Goal: Task Accomplishment & Management: Manage account settings

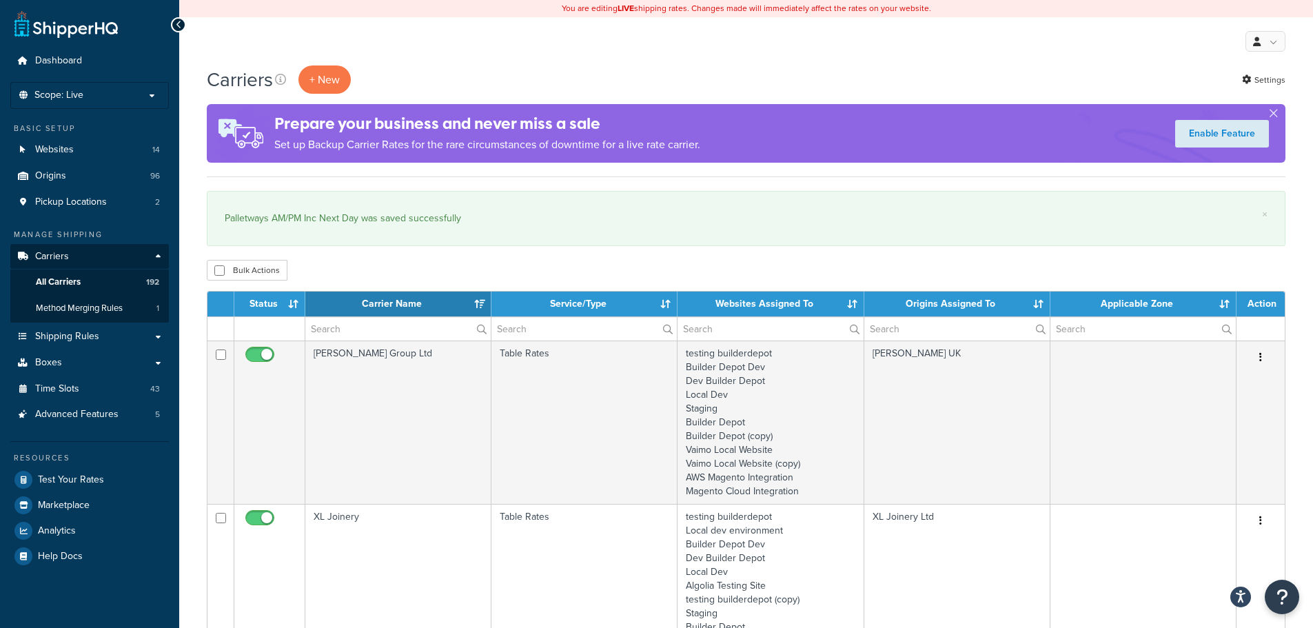
select select "15"
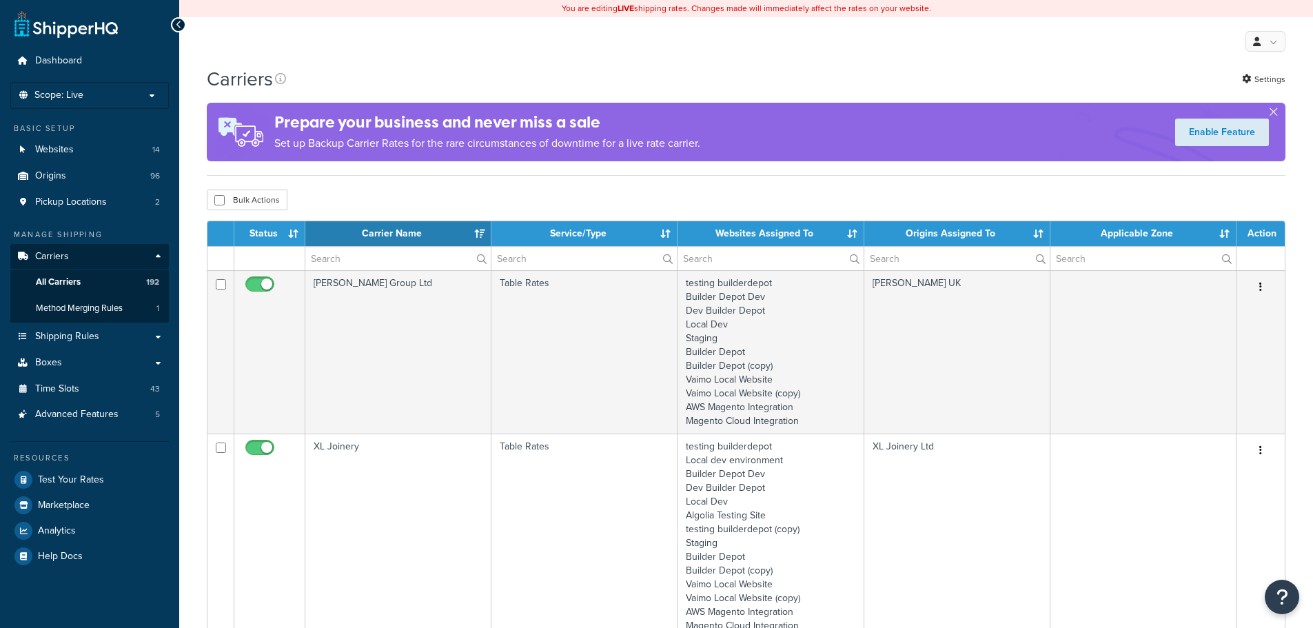
select select "15"
click at [336, 264] on input "text" at bounding box center [397, 258] width 185 height 23
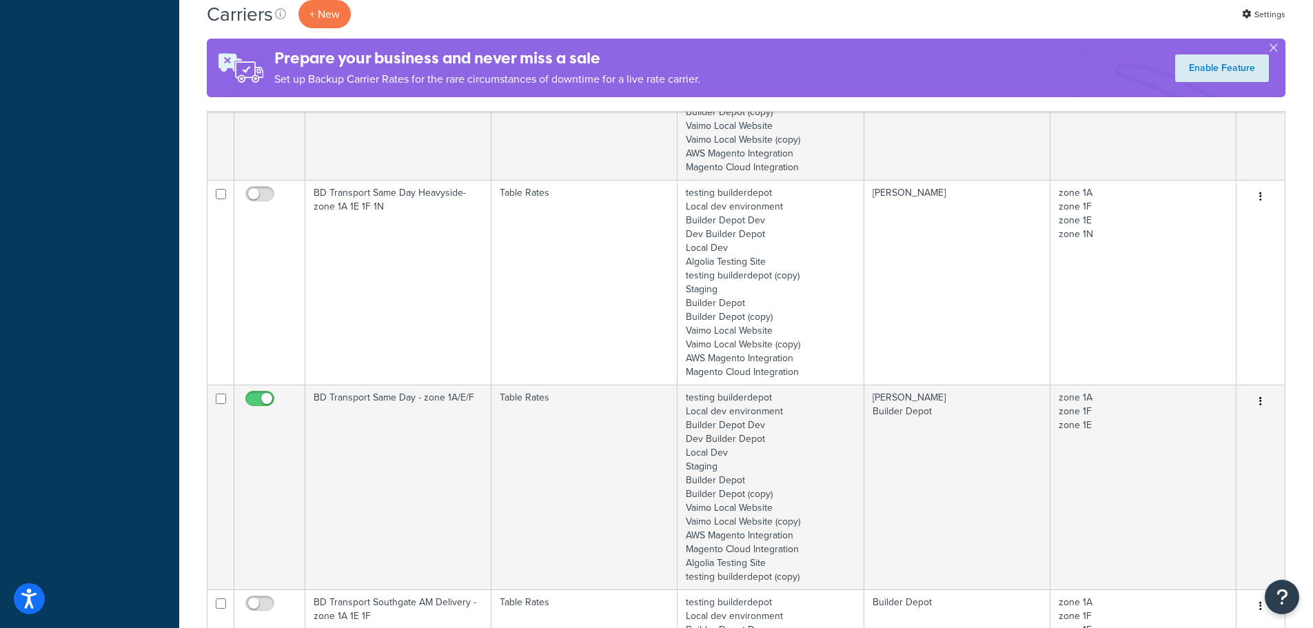
scroll to position [1171, 0]
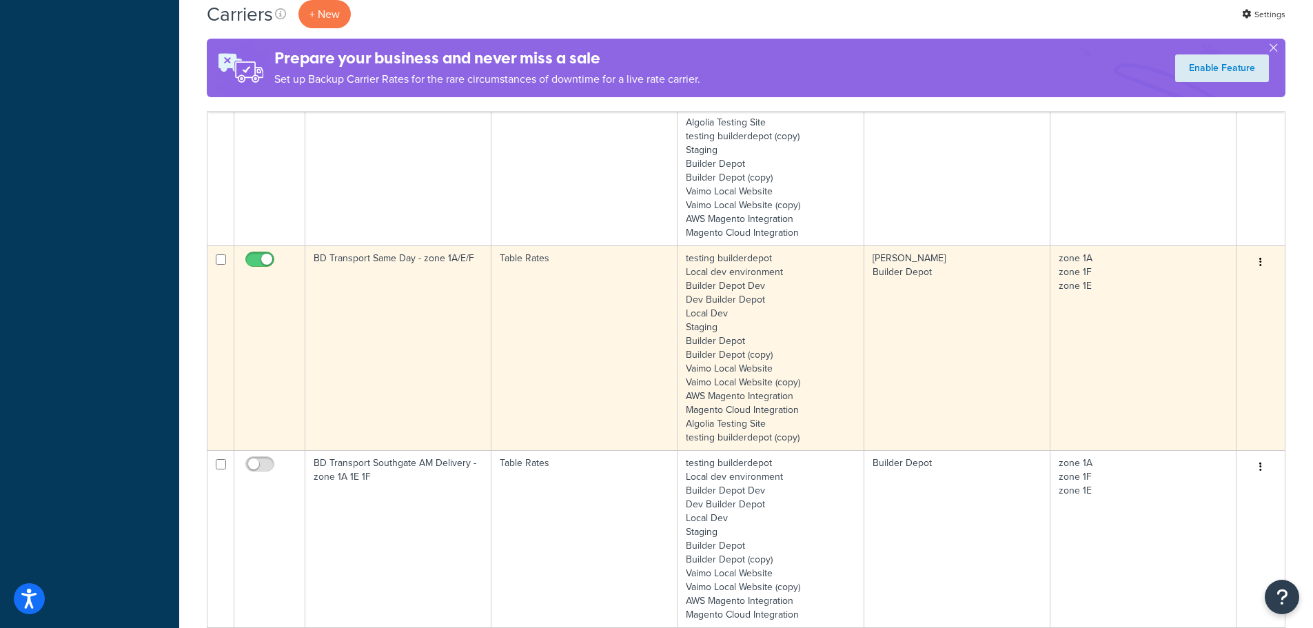
type input "1a"
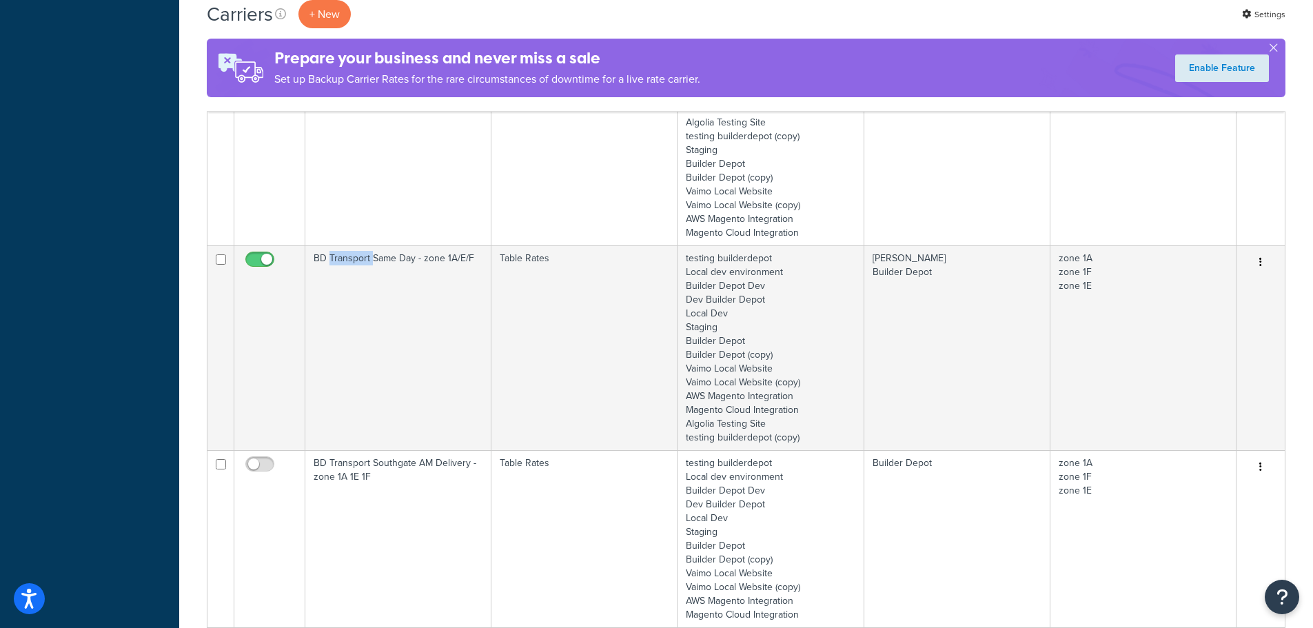
click at [351, 347] on td "BD Transport Same Day - zone 1A/E/F" at bounding box center [398, 347] width 186 height 205
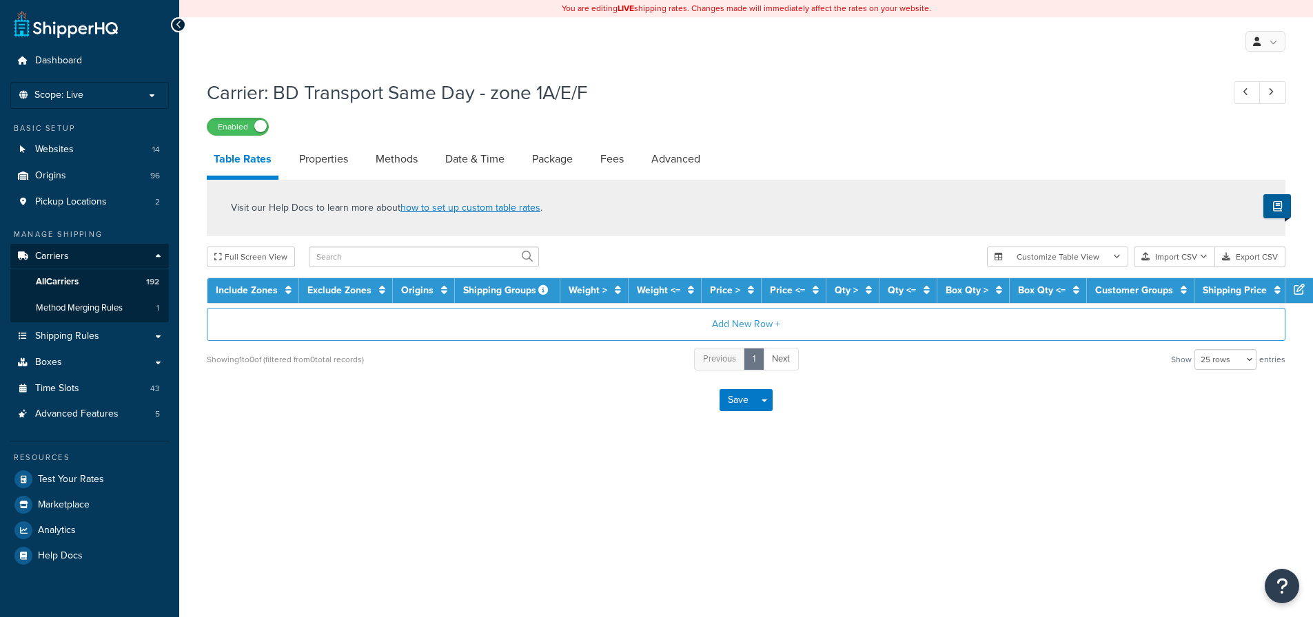
select select "25"
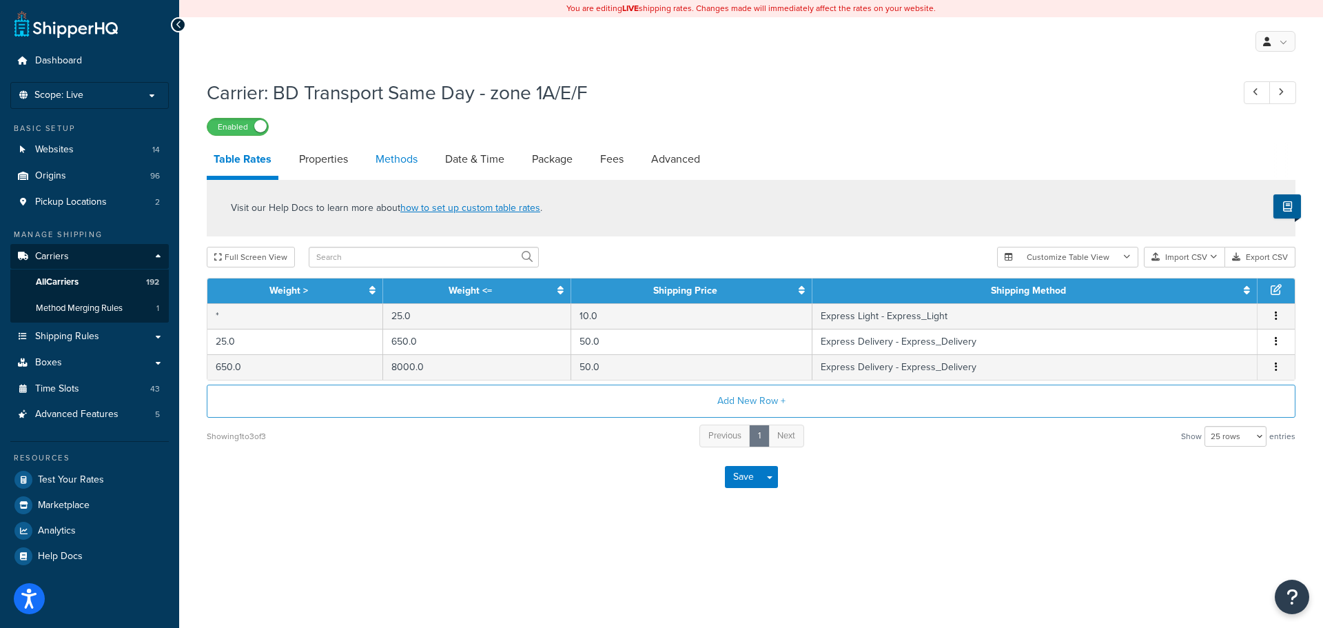
click at [394, 161] on link "Methods" at bounding box center [397, 159] width 56 height 33
select select "25"
